Goal: Task Accomplishment & Management: Manage account settings

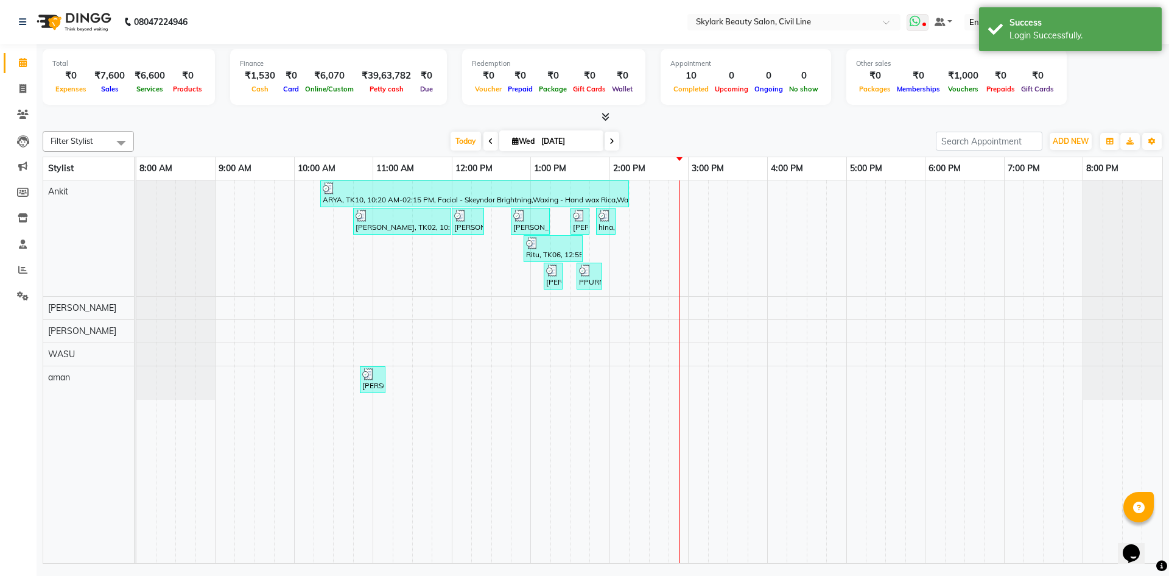
click at [911, 18] on icon at bounding box center [915, 21] width 11 height 12
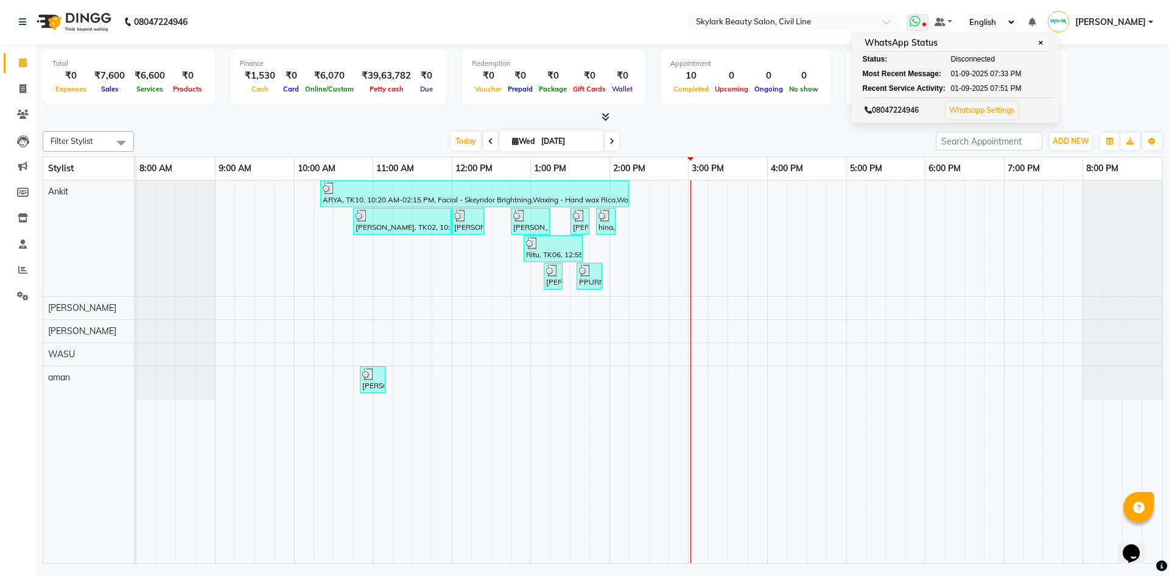
click at [1040, 42] on span "✕" at bounding box center [1040, 42] width 11 height 9
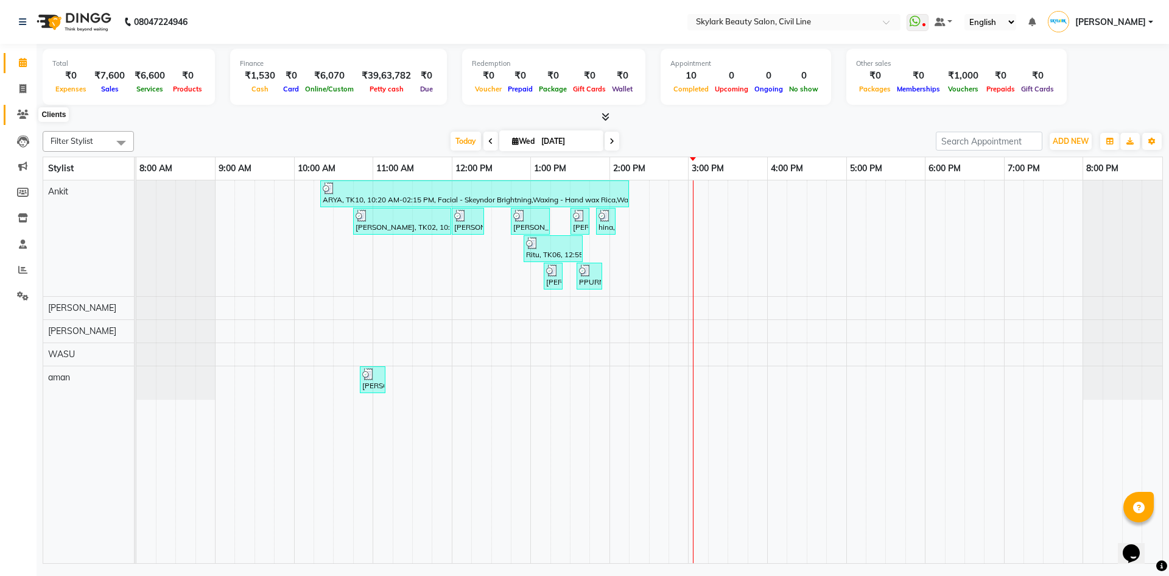
click at [19, 121] on span at bounding box center [22, 115] width 21 height 14
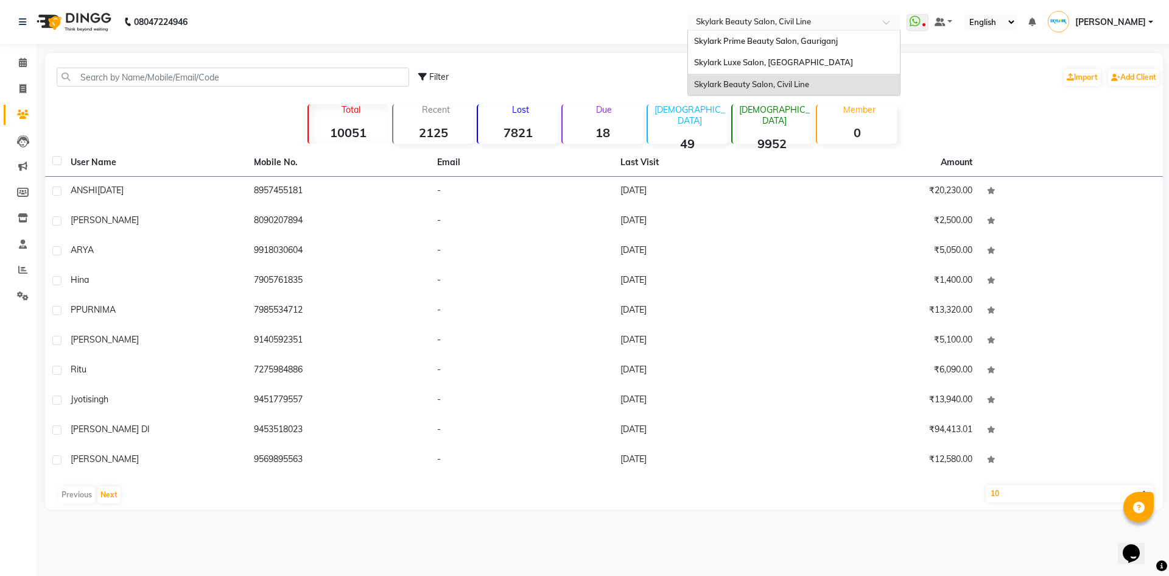
click at [792, 18] on input "text" at bounding box center [782, 23] width 177 height 12
click at [760, 49] on div "Skylark Prime Beauty Salon, Gauriganj" at bounding box center [794, 41] width 212 height 22
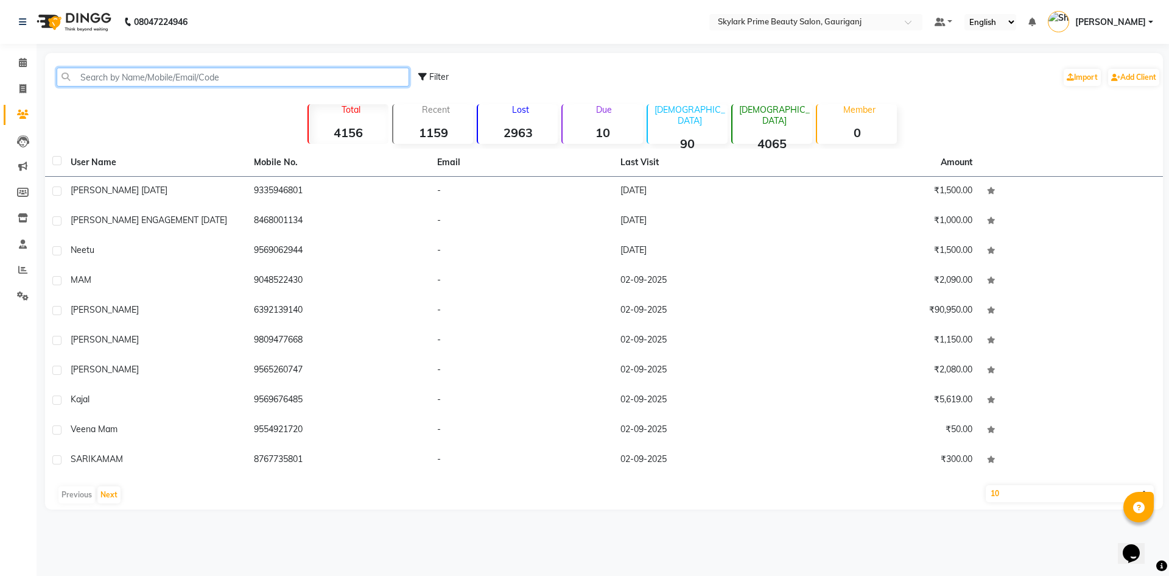
click at [157, 83] on input "text" at bounding box center [233, 77] width 353 height 19
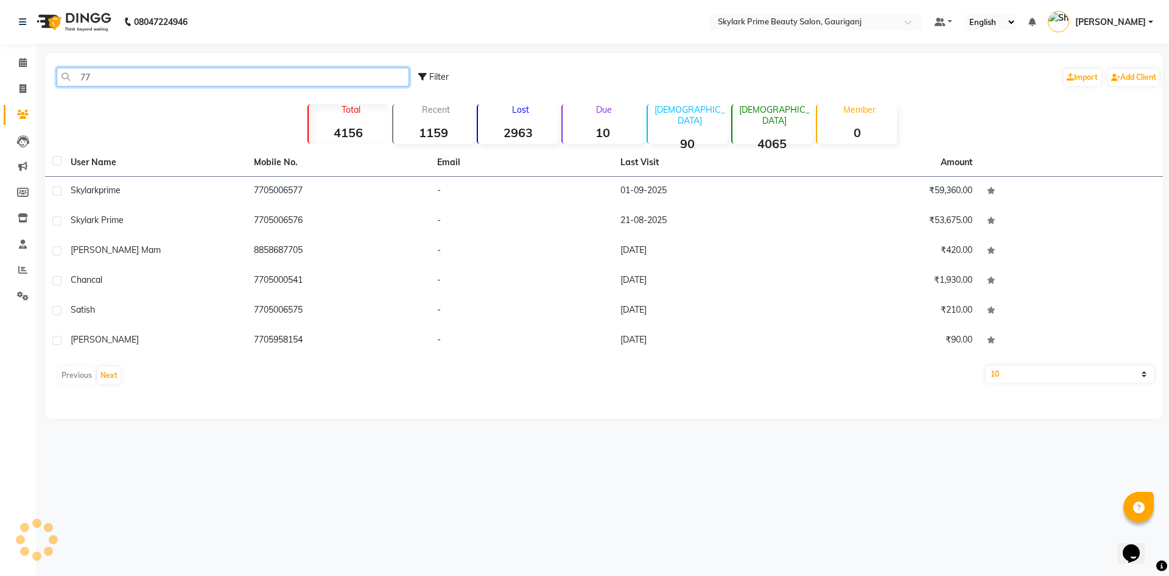
type input "7"
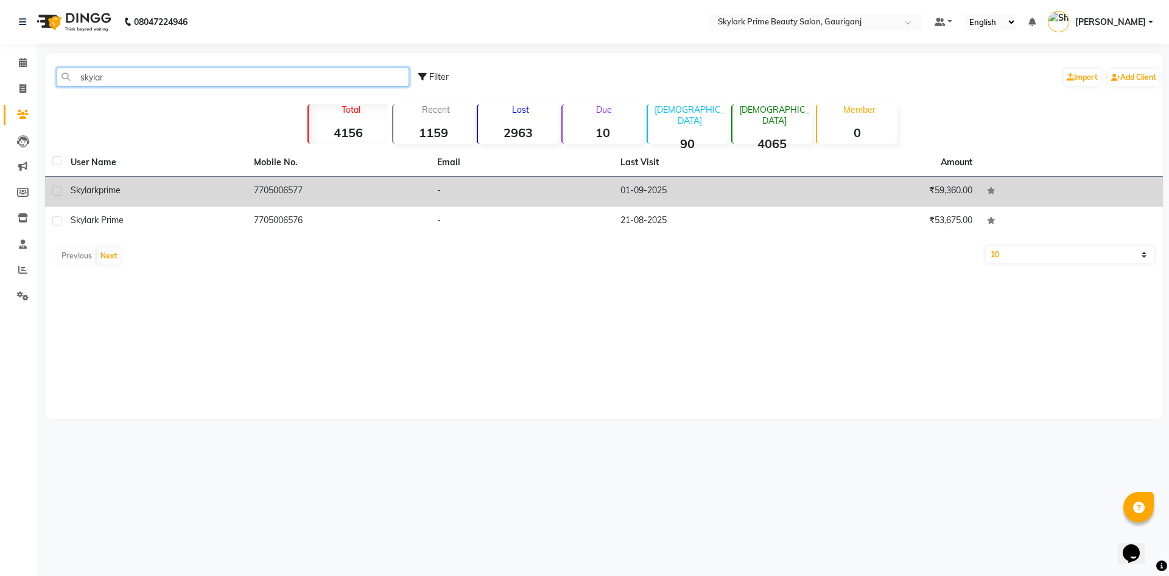
type input "skylar"
click at [528, 183] on td "-" at bounding box center [521, 192] width 183 height 30
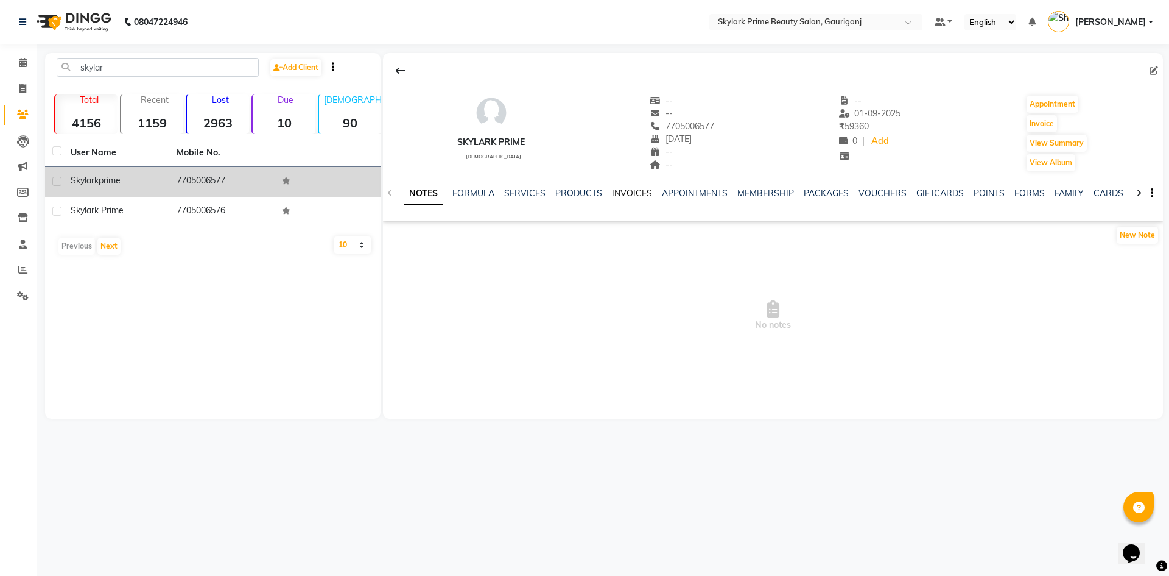
click at [626, 191] on link "INVOICES" at bounding box center [632, 193] width 40 height 11
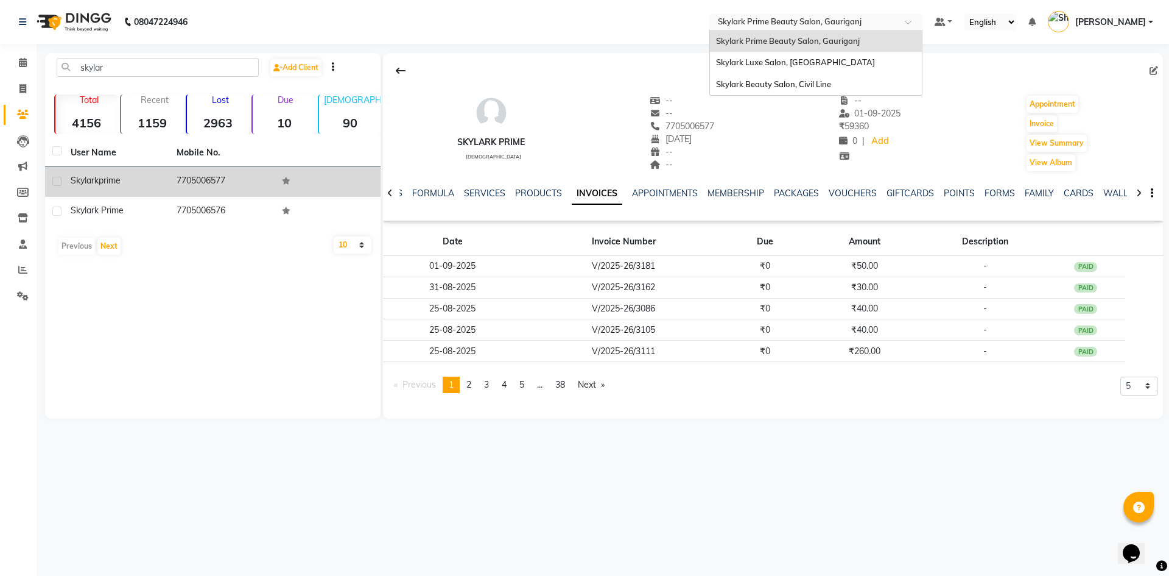
click at [760, 21] on input "text" at bounding box center [804, 23] width 177 height 12
click at [755, 79] on span "Skylark Beauty Salon, Civil Line" at bounding box center [773, 84] width 115 height 10
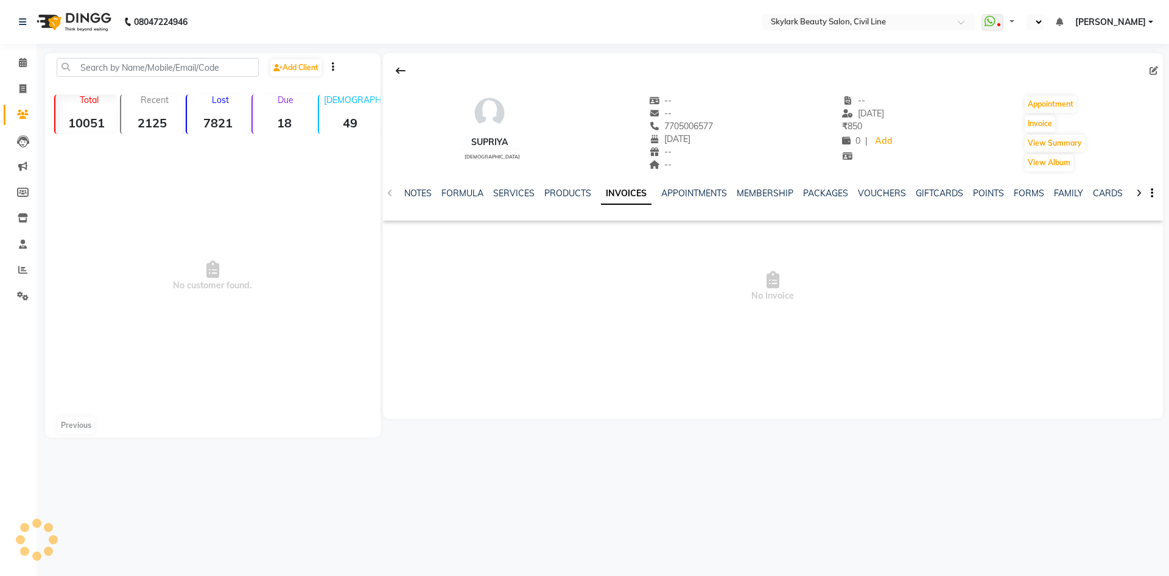
select select "en"
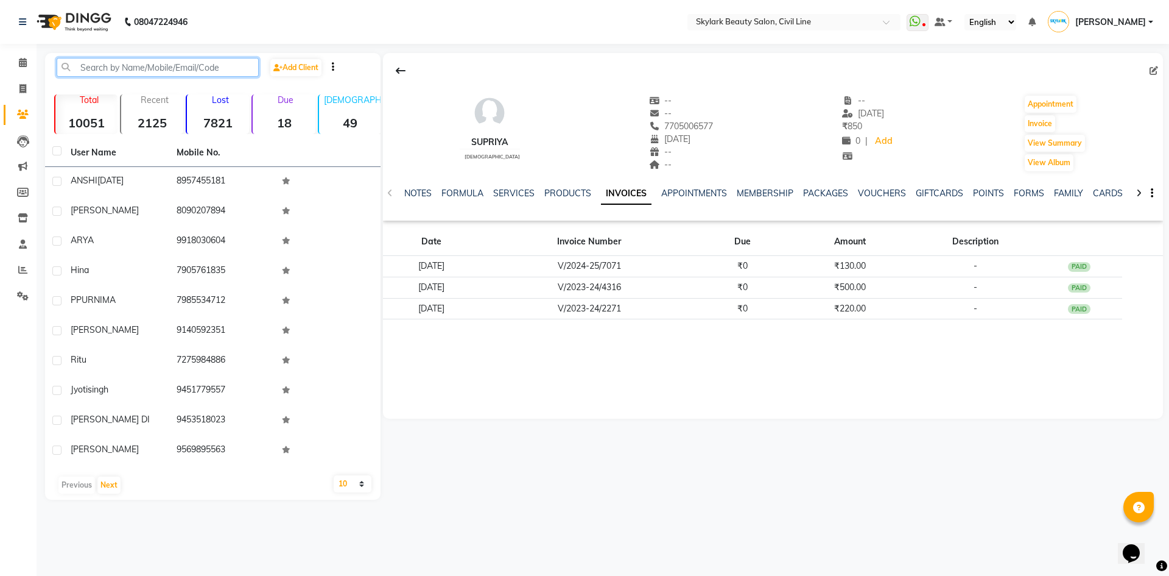
click at [160, 69] on input "text" at bounding box center [158, 67] width 202 height 19
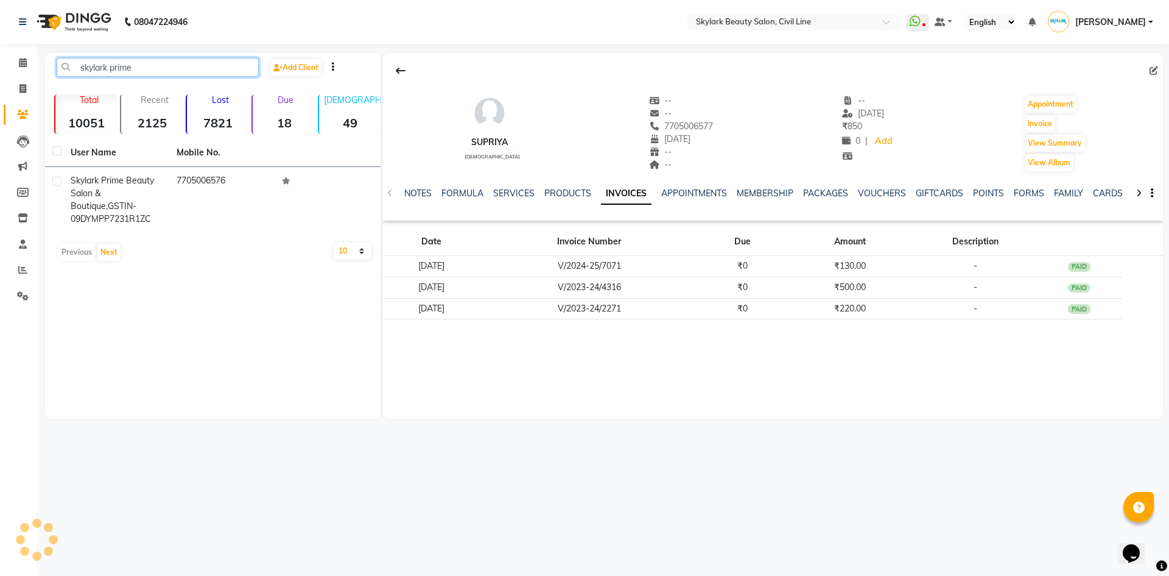
type input "skylark prime"
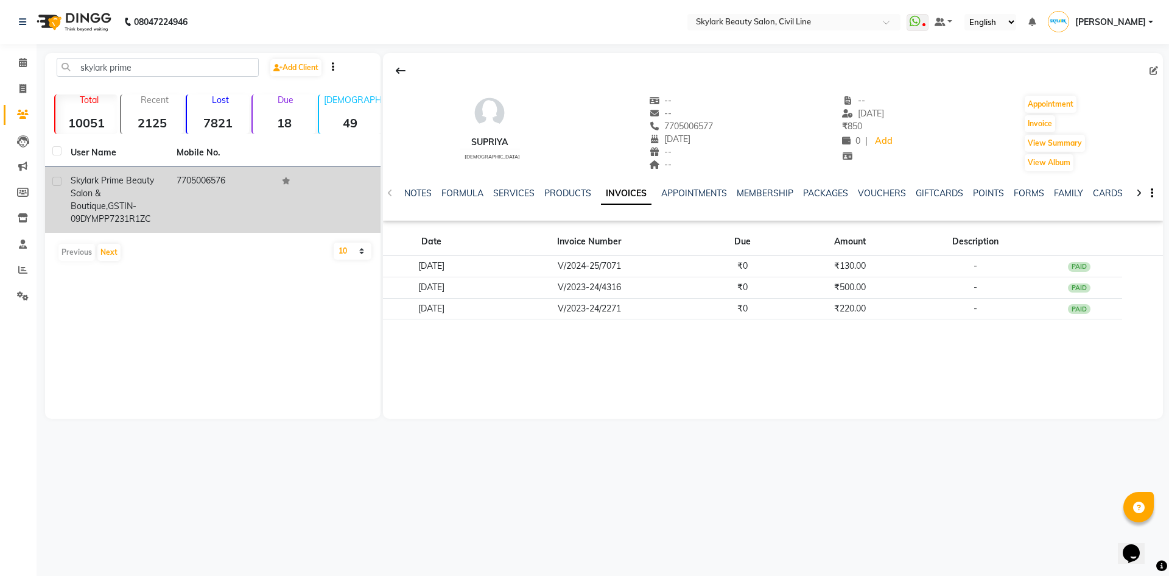
click at [178, 199] on td "7705006576" at bounding box center [222, 200] width 106 height 66
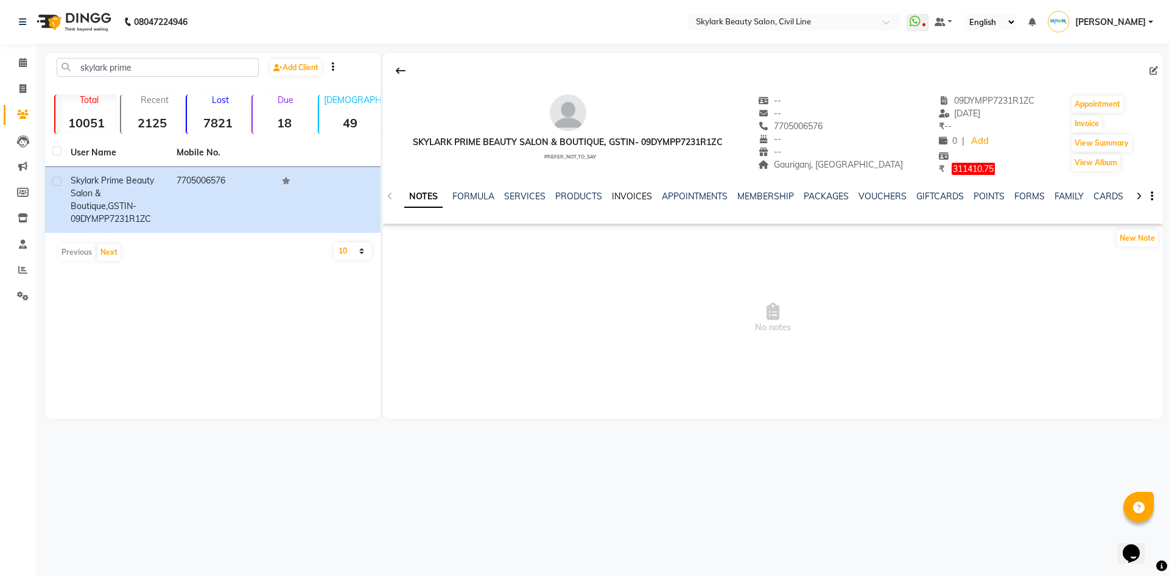
click at [622, 199] on link "INVOICES" at bounding box center [632, 196] width 40 height 11
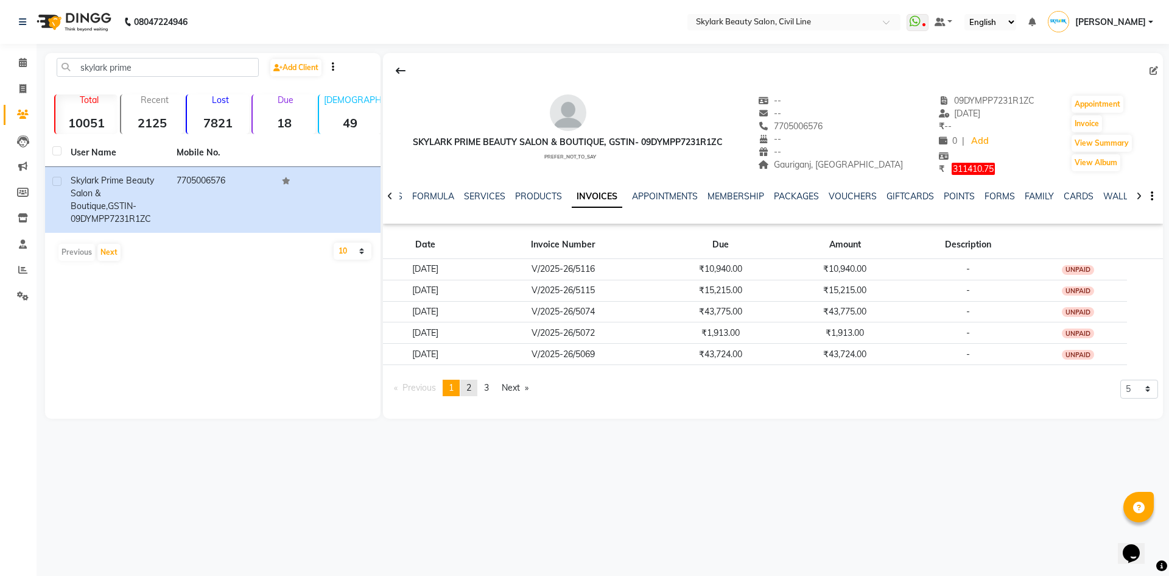
click at [466, 385] on link "page 2" at bounding box center [468, 387] width 17 height 16
click at [453, 386] on span "1" at bounding box center [451, 387] width 5 height 11
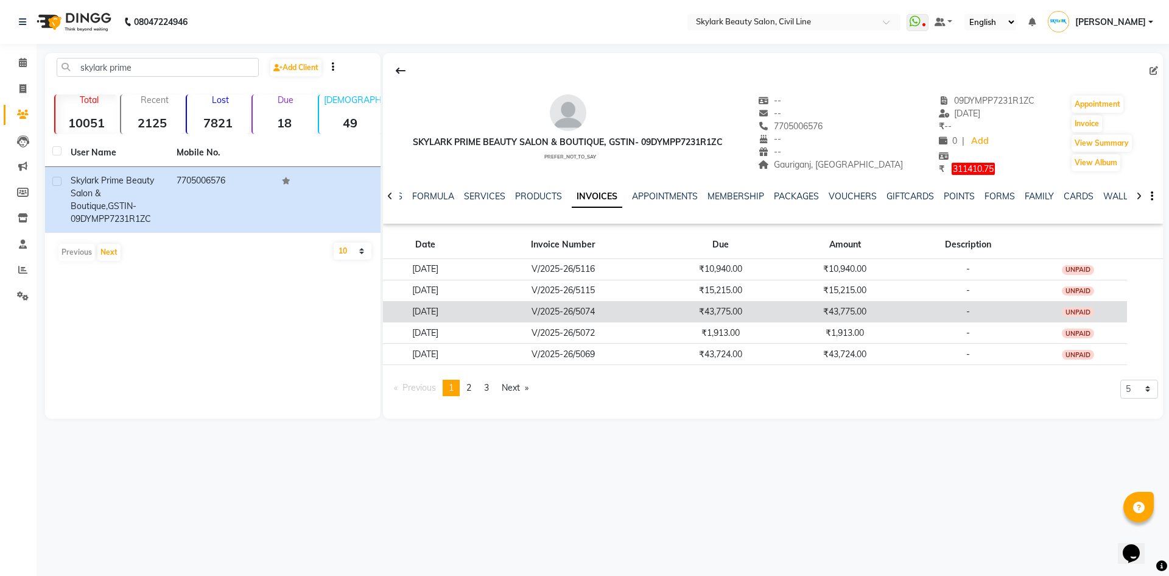
click at [465, 310] on td "04-08-2025" at bounding box center [425, 311] width 85 height 21
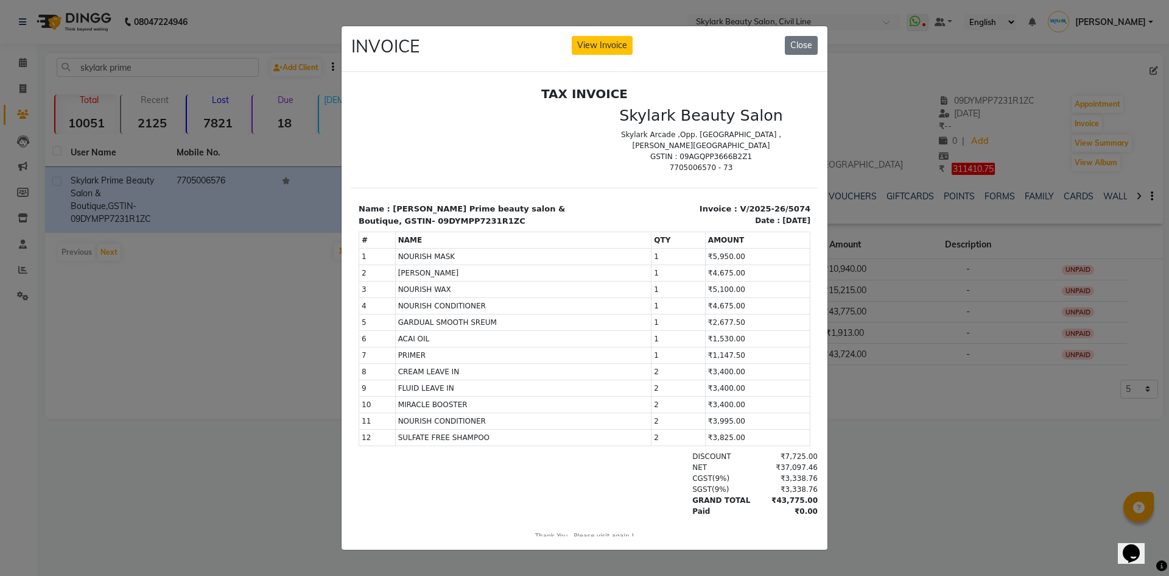
click at [611, 30] on div "INVOICE View Invoice Close" at bounding box center [585, 49] width 486 height 46
click at [609, 37] on button "View Invoice" at bounding box center [602, 45] width 61 height 19
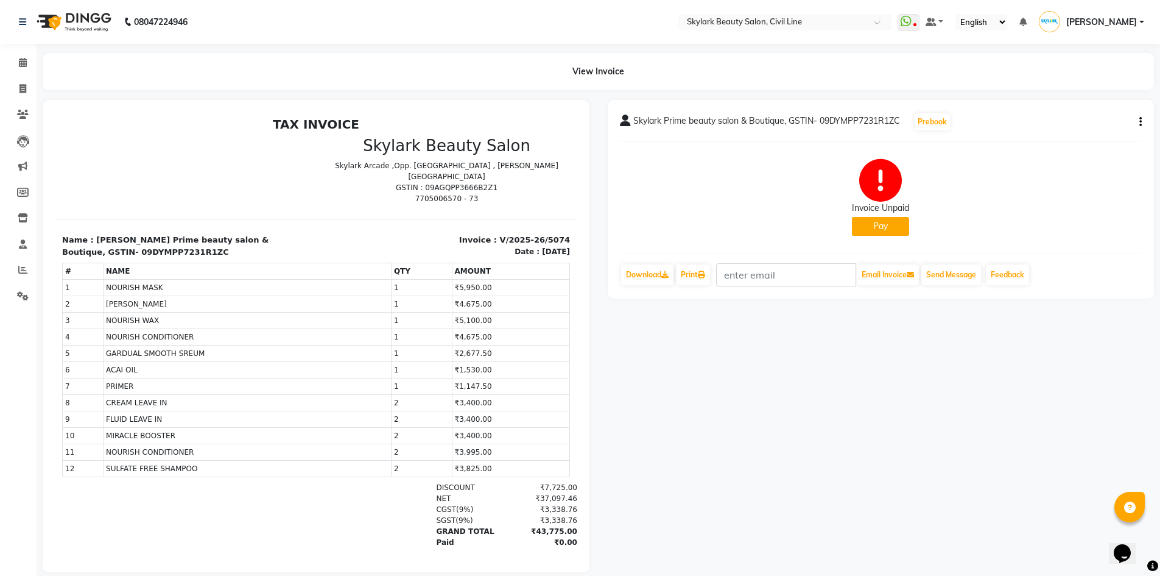
click at [1136, 118] on button "button" at bounding box center [1138, 122] width 7 height 13
click at [1102, 112] on div "Edit Invoice" at bounding box center [1094, 114] width 55 height 15
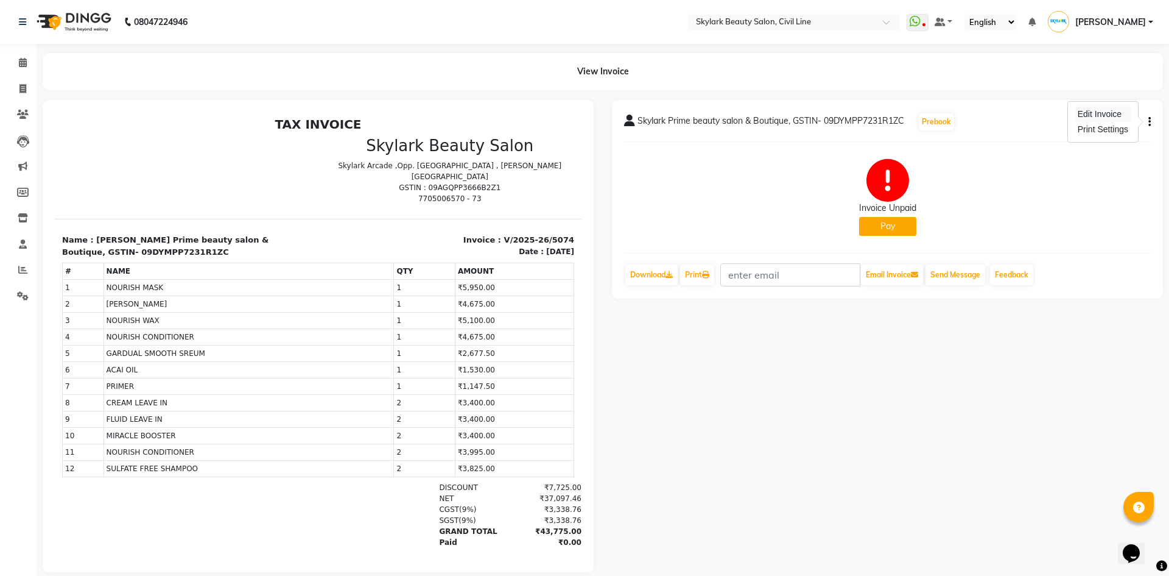
select select "service"
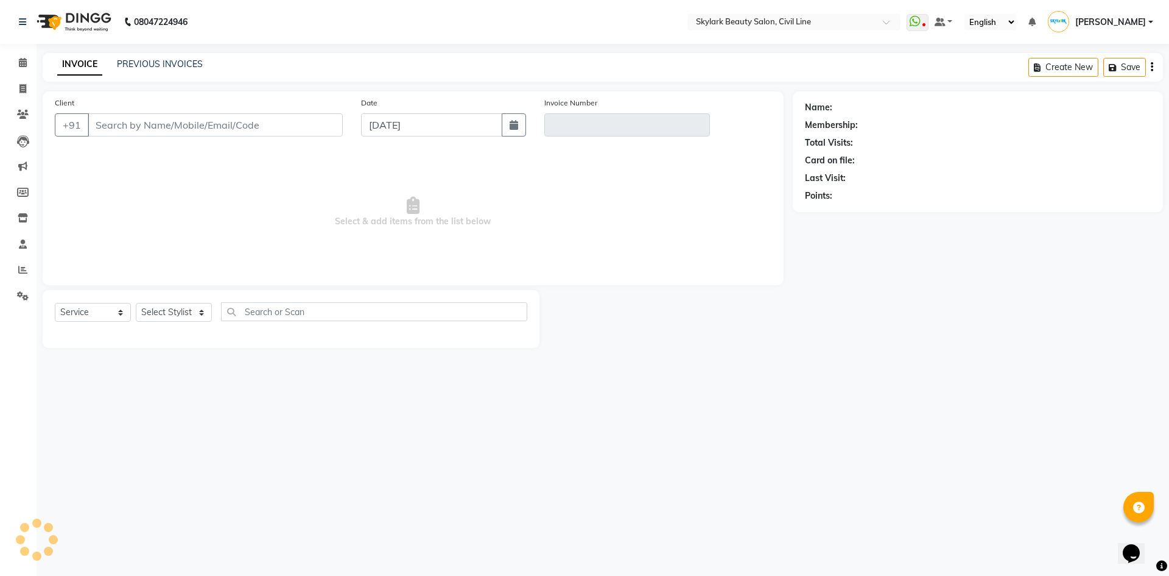
type input "7705006576"
type input "V/2025-26/5074"
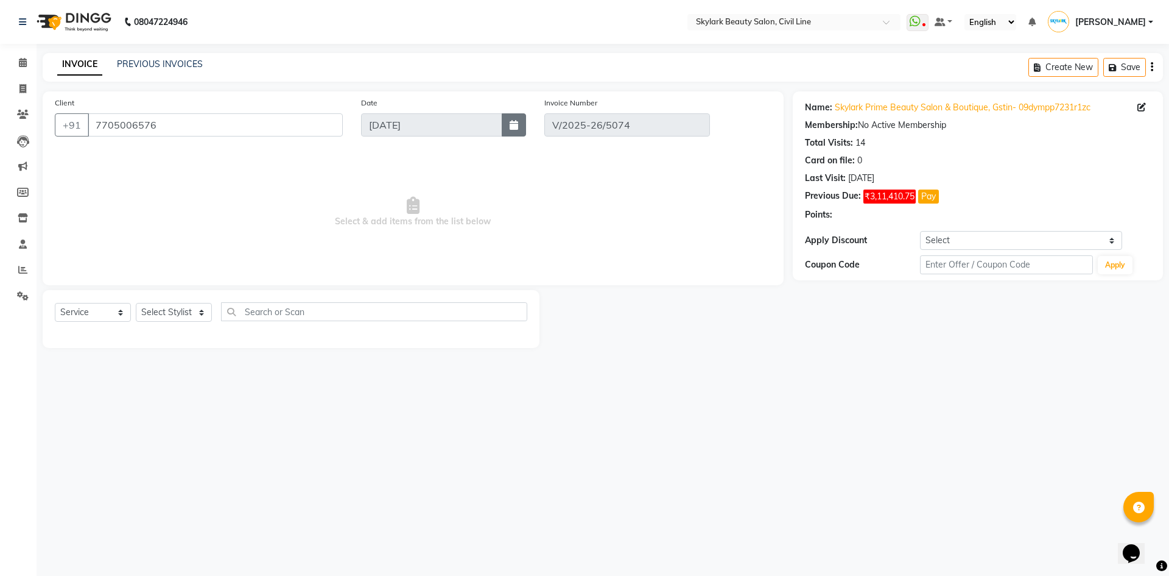
type input "04-08-2025"
select select "select"
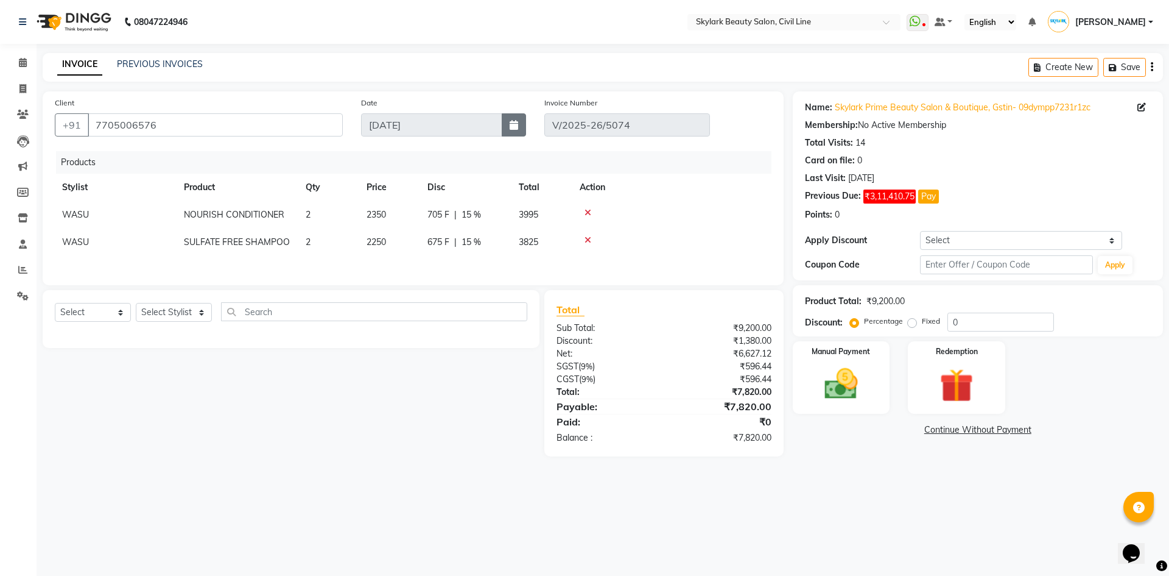
click at [509, 124] on button "button" at bounding box center [514, 124] width 24 height 23
select select "8"
select select "2025"
click at [392, 208] on div "4 5 6 7 8 9 10" at bounding box center [432, 209] width 141 height 19
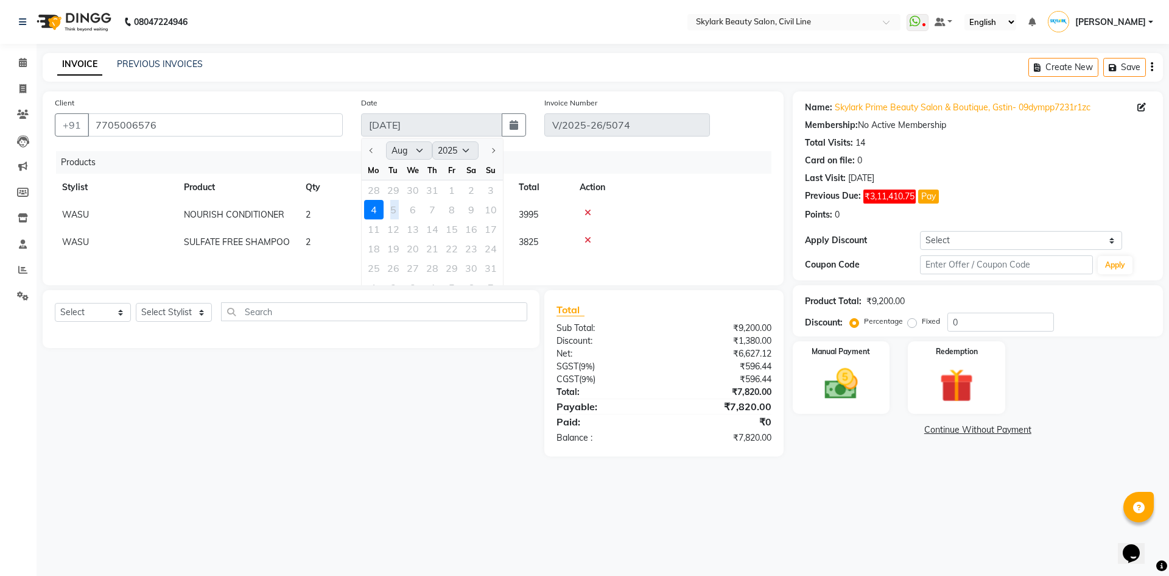
click at [393, 208] on div "4 5 6 7 8 9 10" at bounding box center [432, 209] width 141 height 19
click at [362, 392] on div "Select Service Product Membership Package Voucher Prepaid Gift Card Select Styl…" at bounding box center [286, 373] width 506 height 166
click at [875, 173] on div "04-08-2025" at bounding box center [861, 178] width 26 height 13
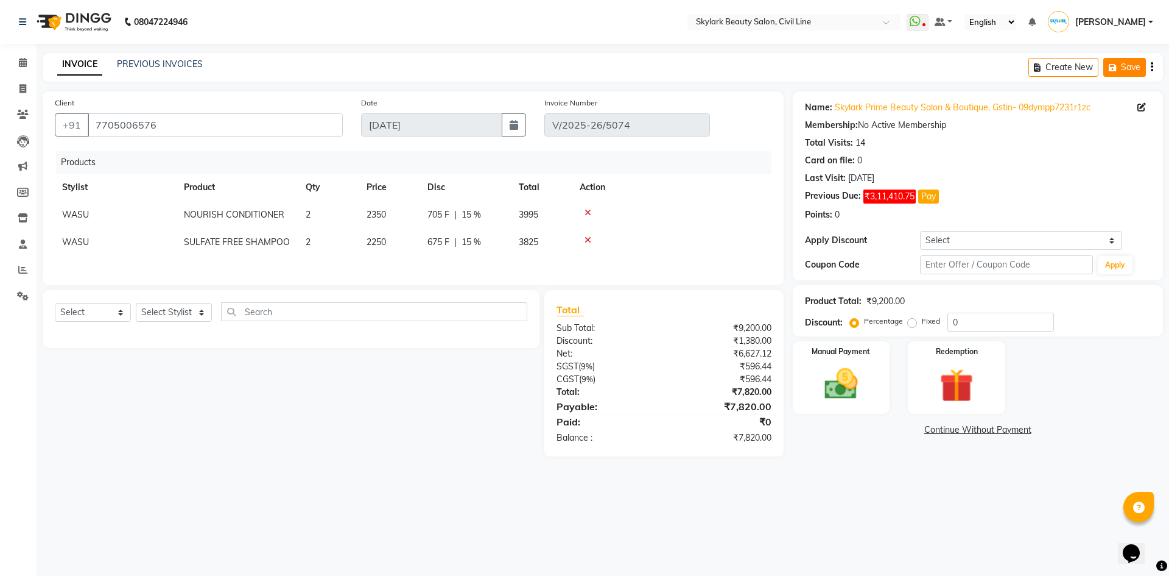
click at [1134, 67] on button "Save" at bounding box center [1125, 67] width 43 height 19
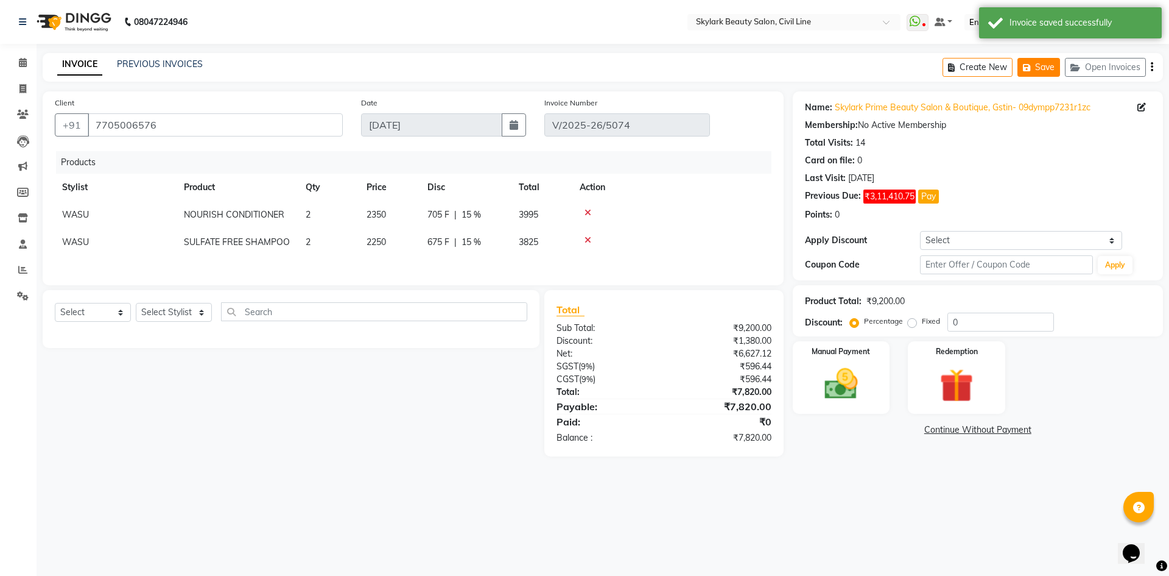
click at [1134, 67] on button "Open Invoices" at bounding box center [1105, 67] width 81 height 19
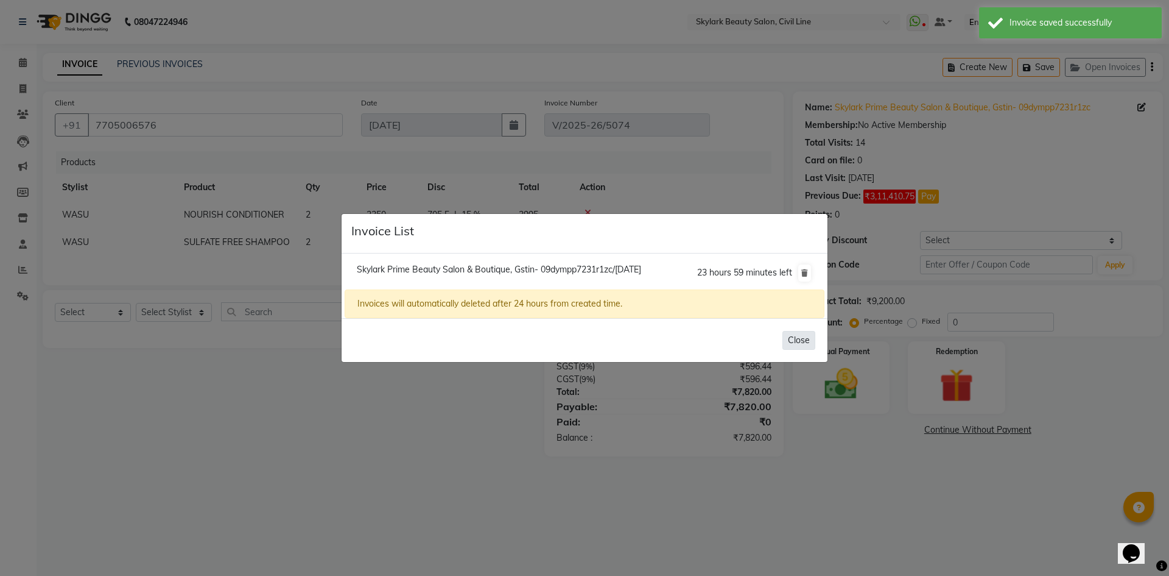
click at [791, 337] on button "Close" at bounding box center [799, 340] width 33 height 19
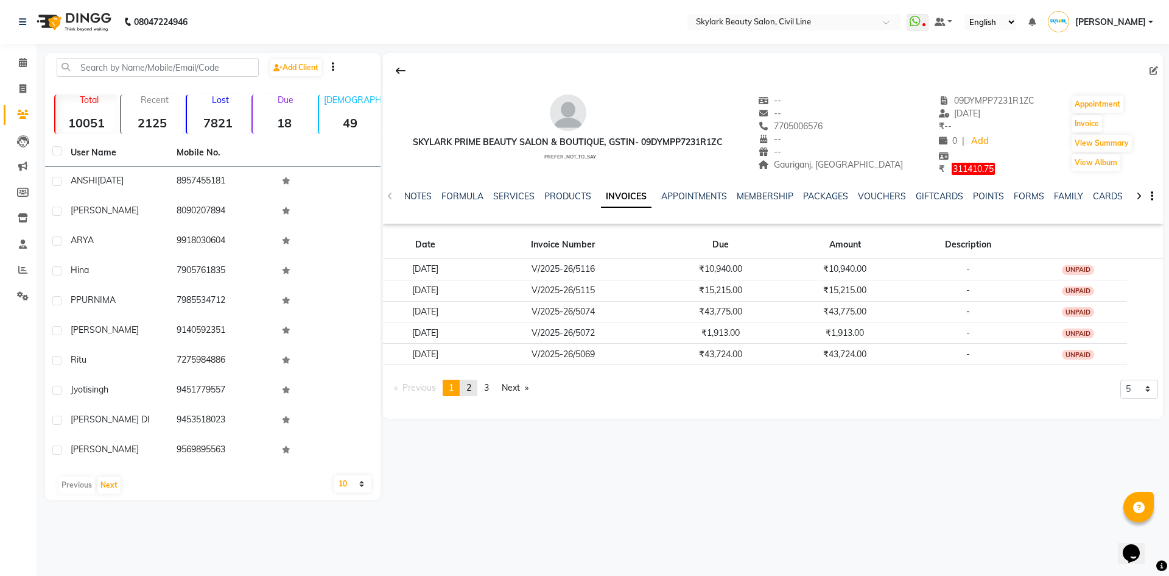
click at [474, 389] on link "page 2" at bounding box center [468, 387] width 17 height 16
click at [454, 383] on span "1" at bounding box center [451, 387] width 5 height 11
click at [21, 219] on icon at bounding box center [23, 217] width 10 height 9
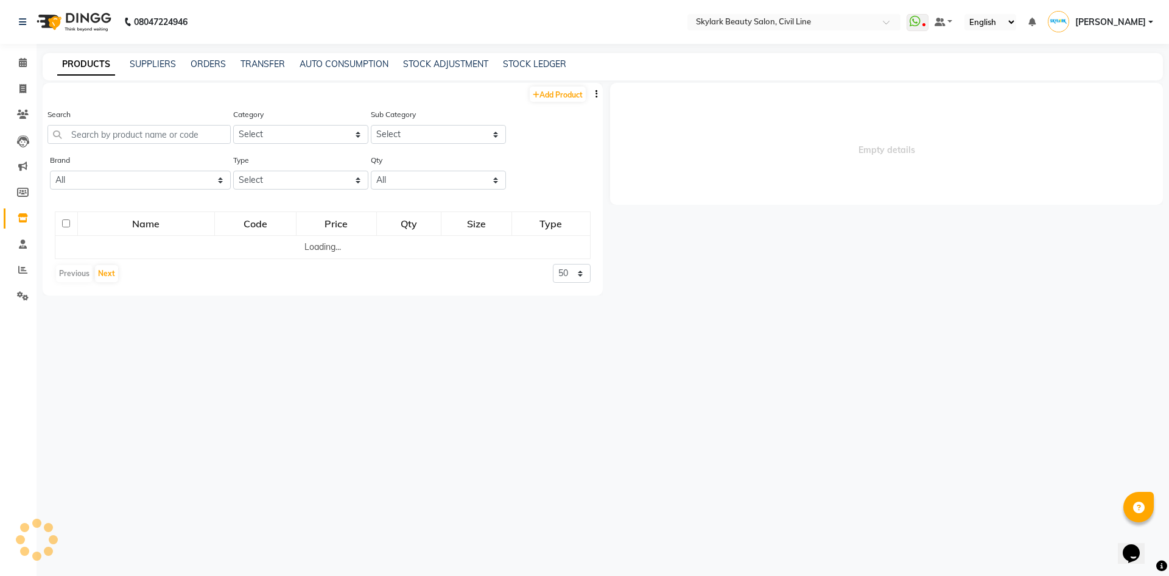
select select
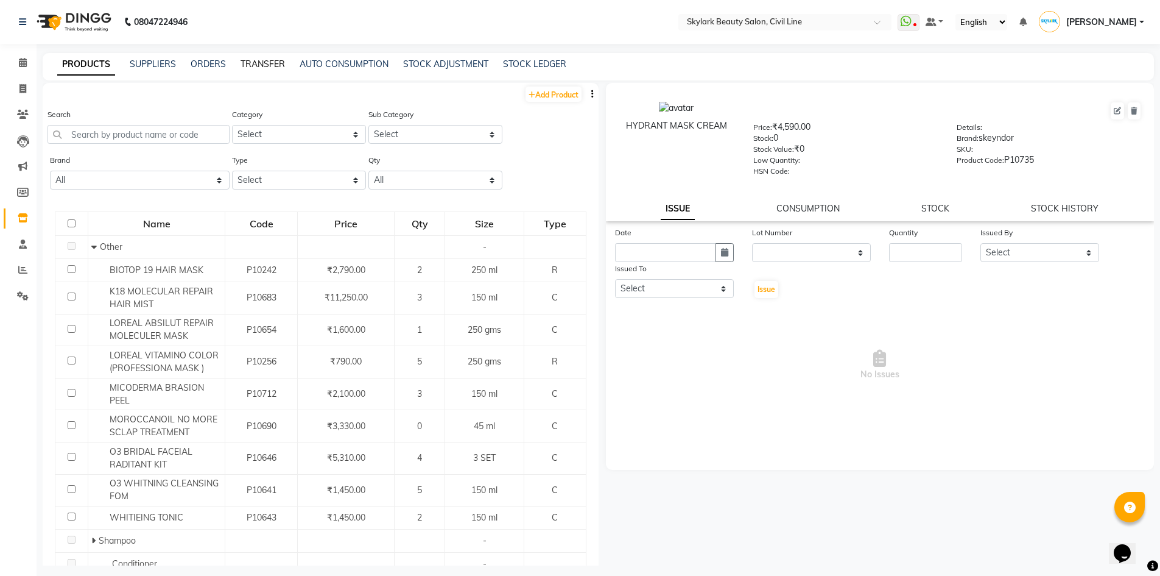
click at [277, 65] on link "TRANSFER" at bounding box center [263, 63] width 44 height 11
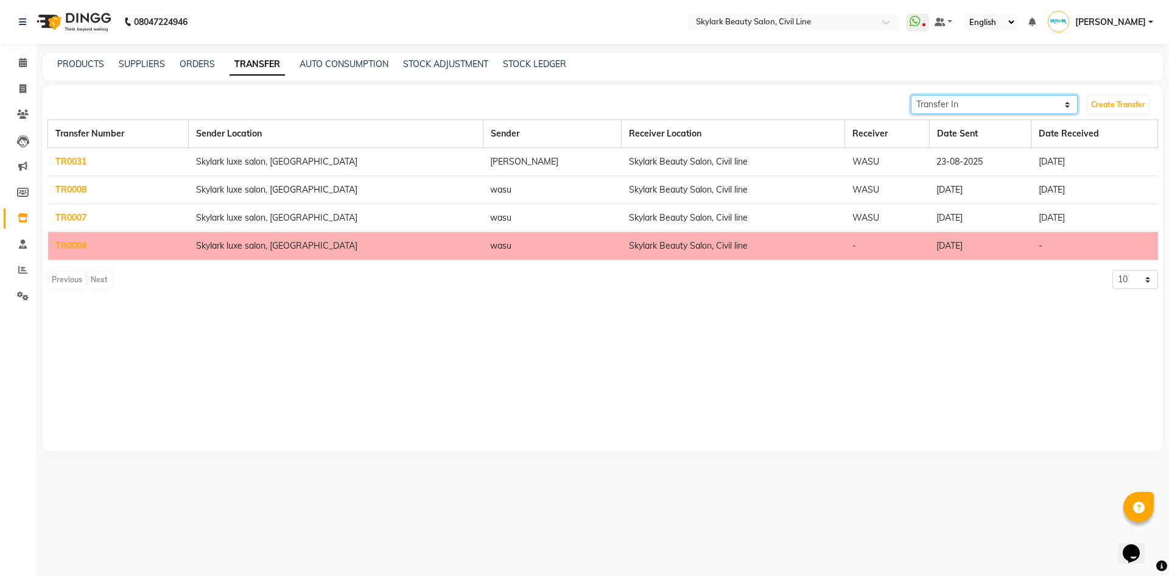
click at [934, 102] on select "Transfer In Transfer Out" at bounding box center [994, 104] width 167 height 19
select select "sender"
click at [911, 95] on select "Transfer In Transfer Out" at bounding box center [994, 104] width 167 height 19
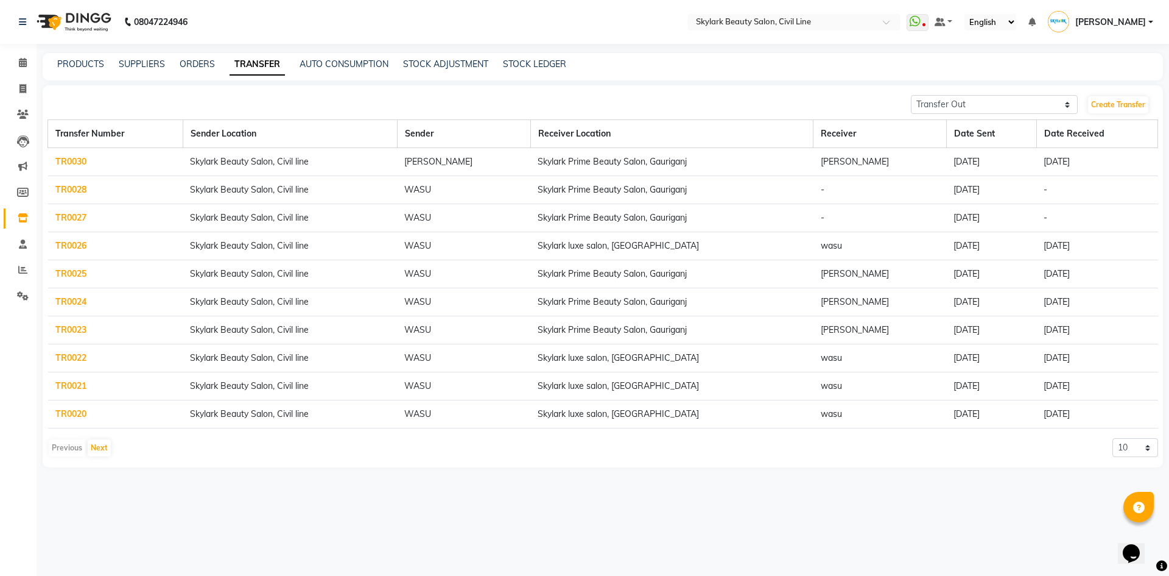
click at [65, 239] on td "TR0026" at bounding box center [115, 246] width 135 height 28
click at [62, 244] on link "TR0026" at bounding box center [70, 245] width 31 height 11
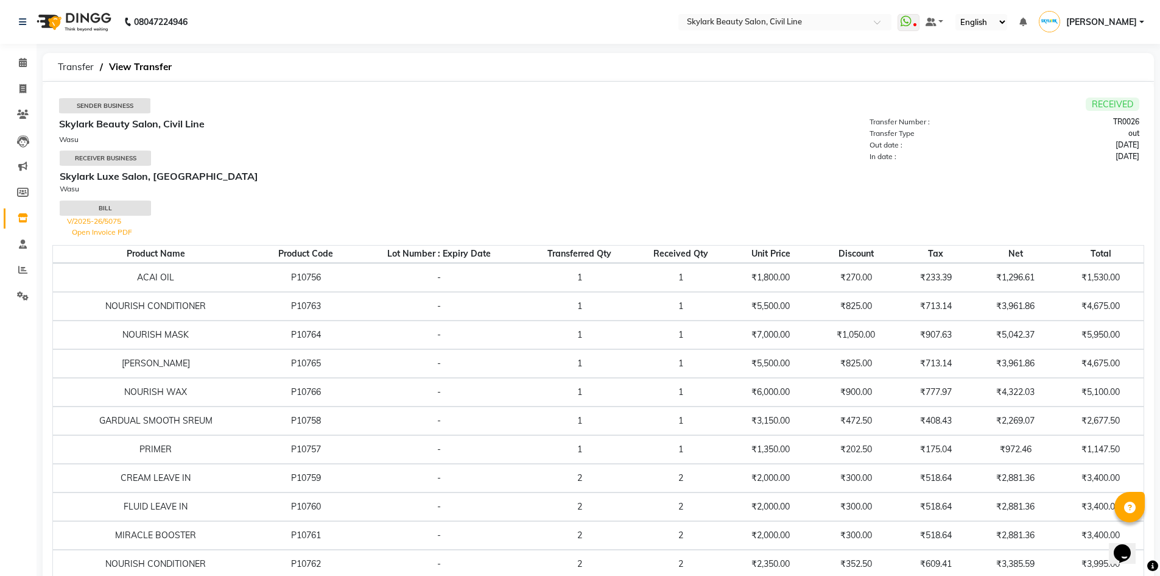
click at [110, 233] on link "Open Invoice PDF" at bounding box center [102, 231] width 60 height 9
click at [18, 62] on span at bounding box center [22, 63] width 21 height 14
